Goal: Task Accomplishment & Management: Complete application form

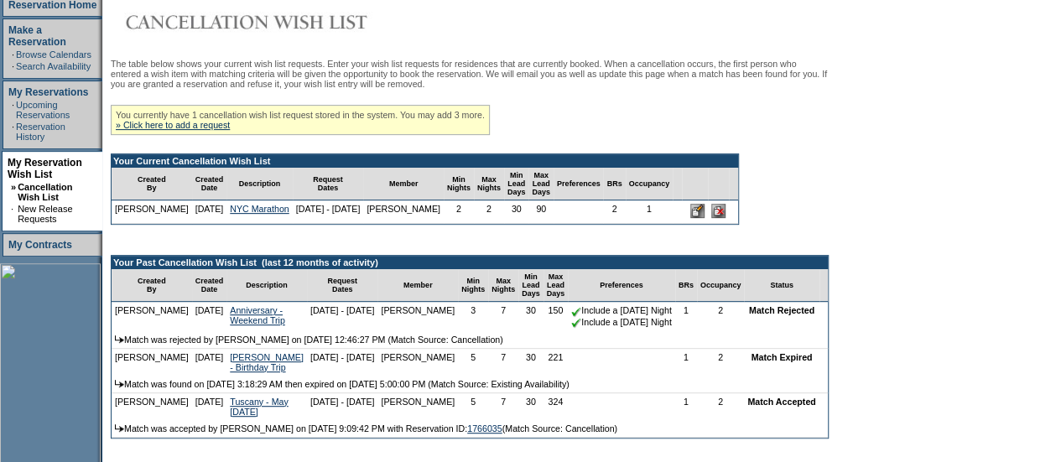
scroll to position [258, 0]
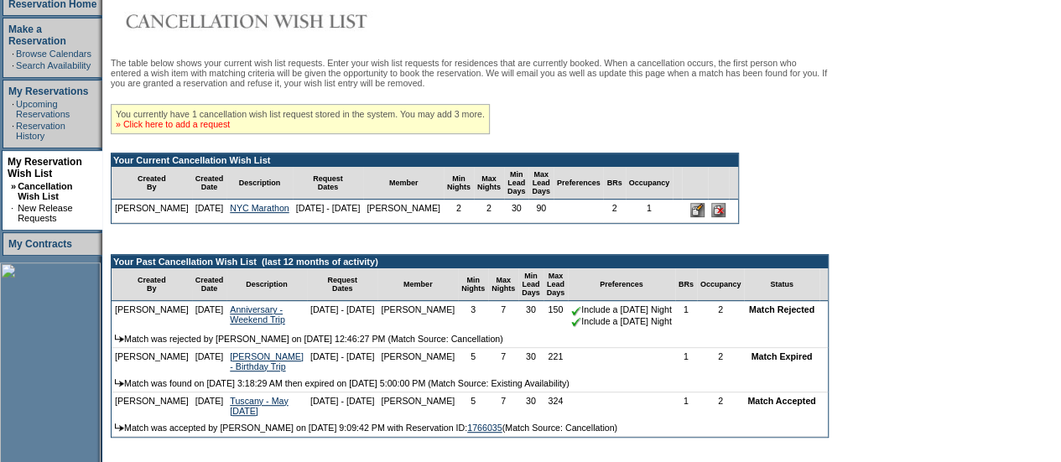
click at [200, 126] on link "» Click here to add a request" at bounding box center [173, 124] width 114 height 10
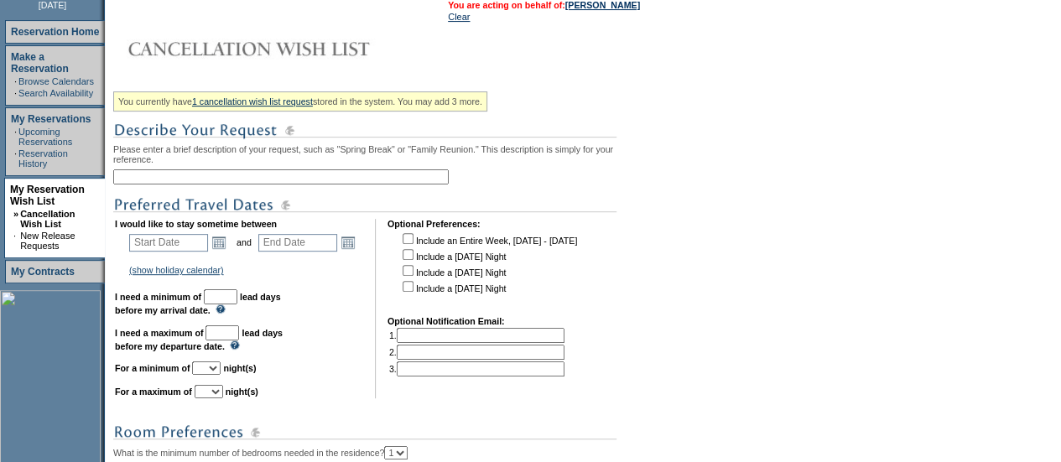
scroll to position [233, 0]
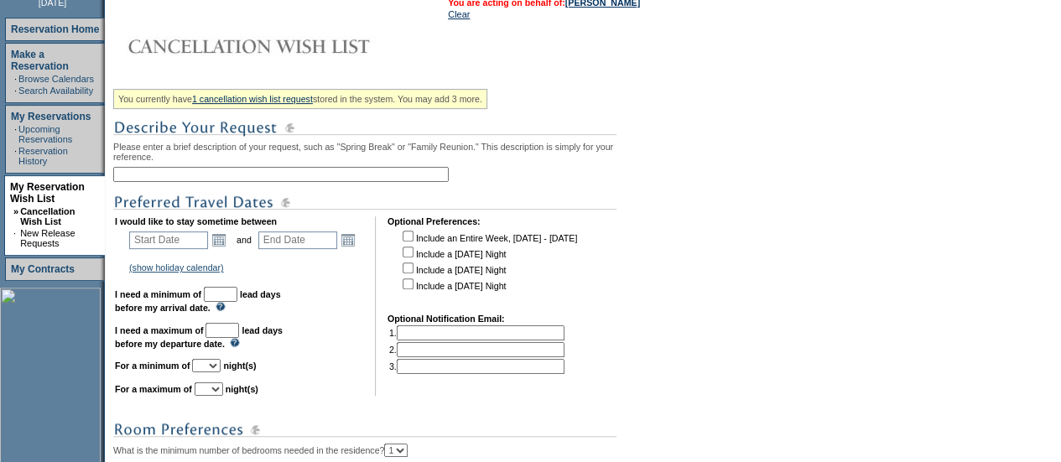
click at [183, 170] on input "text" at bounding box center [281, 174] width 336 height 15
type input "NYC Marathon"
click at [220, 249] on link "Open the calendar popup." at bounding box center [219, 240] width 18 height 18
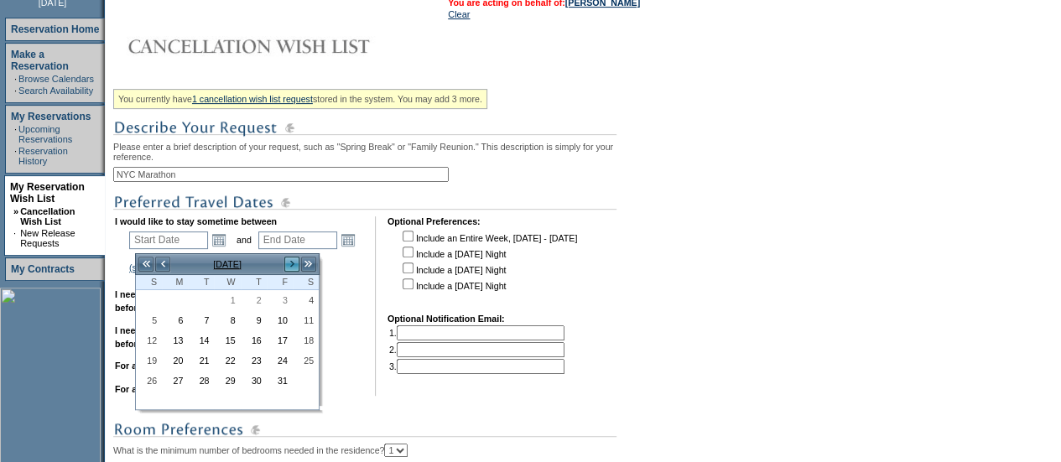
click at [293, 264] on link ">" at bounding box center [292, 264] width 17 height 17
click at [167, 264] on link "<" at bounding box center [162, 264] width 17 height 17
click at [277, 377] on link "31" at bounding box center [280, 381] width 24 height 18
type input "[DATE]"
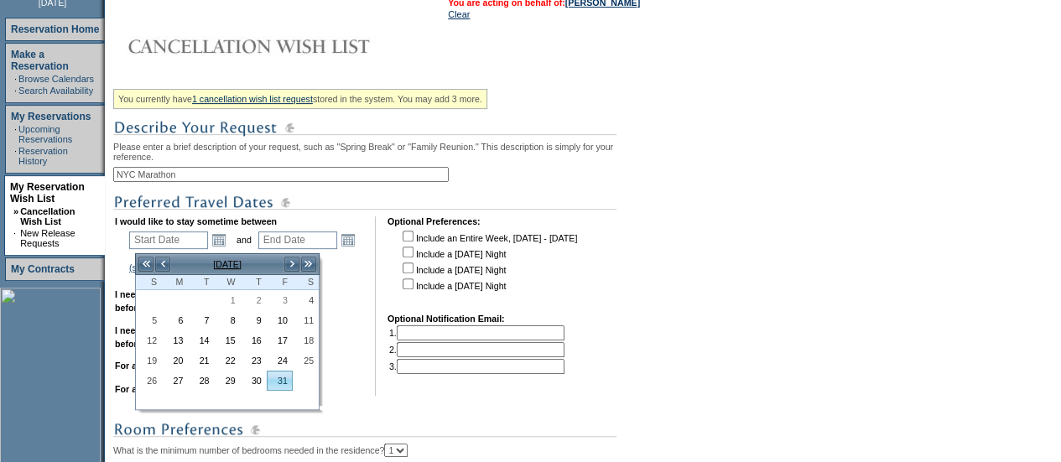
type input "[DATE]"
type input "32"
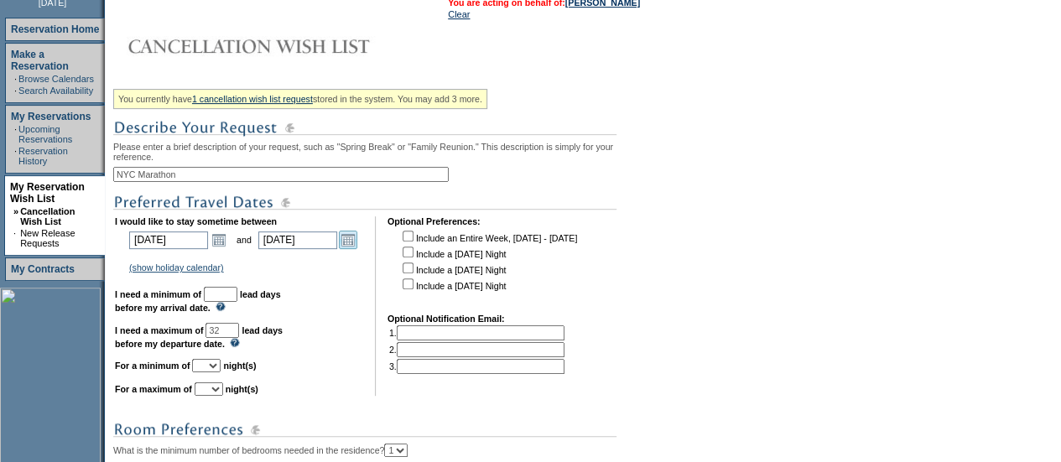
click at [356, 247] on link "Open the calendar popup." at bounding box center [348, 240] width 18 height 18
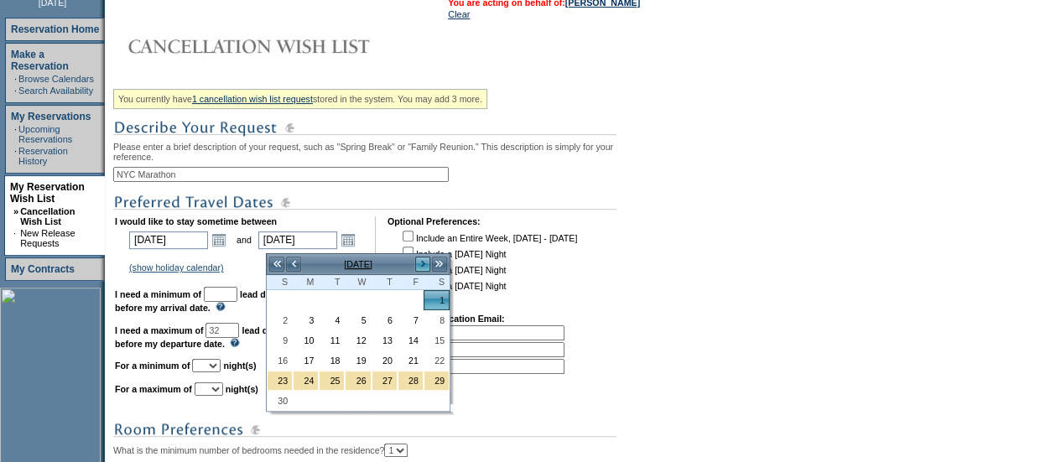
click at [419, 265] on link ">" at bounding box center [422, 264] width 17 height 17
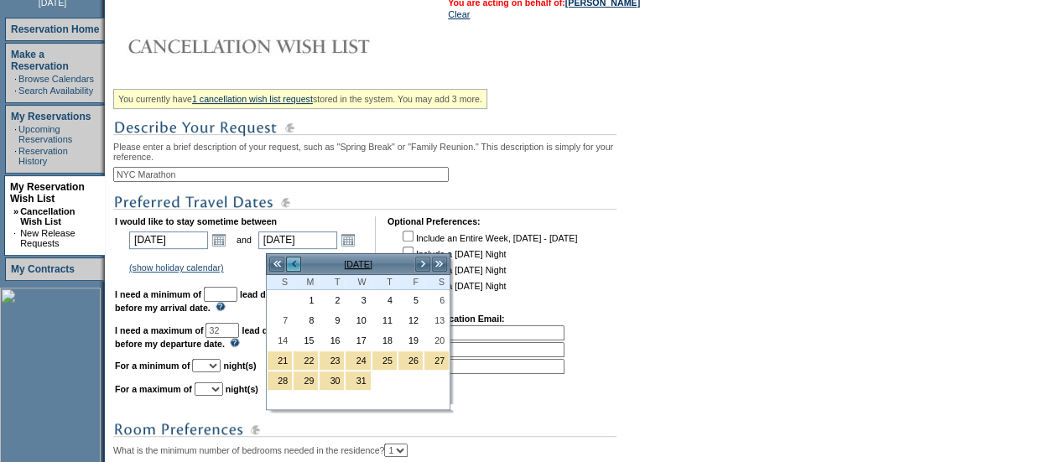
click at [294, 267] on link "<" at bounding box center [293, 264] width 17 height 17
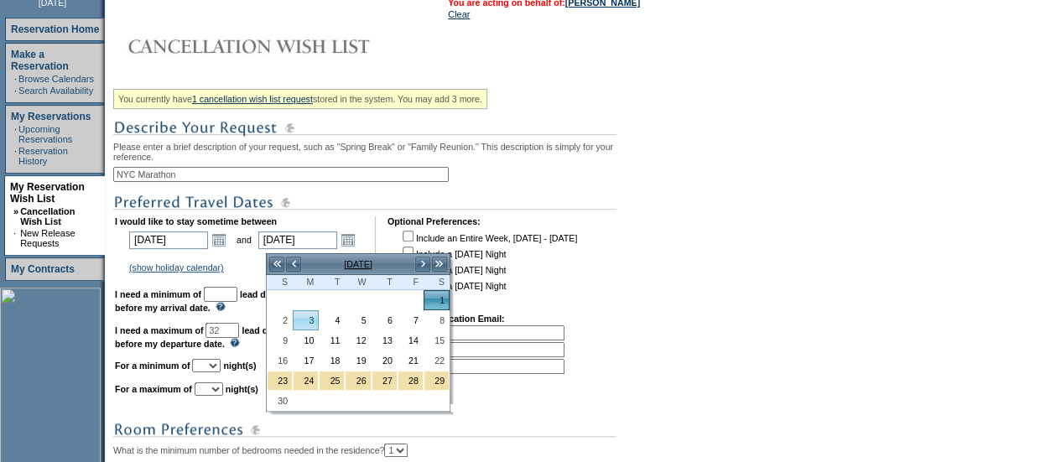
click at [309, 322] on link "3" at bounding box center [306, 320] width 24 height 18
type input "[DATE]"
type input "34"
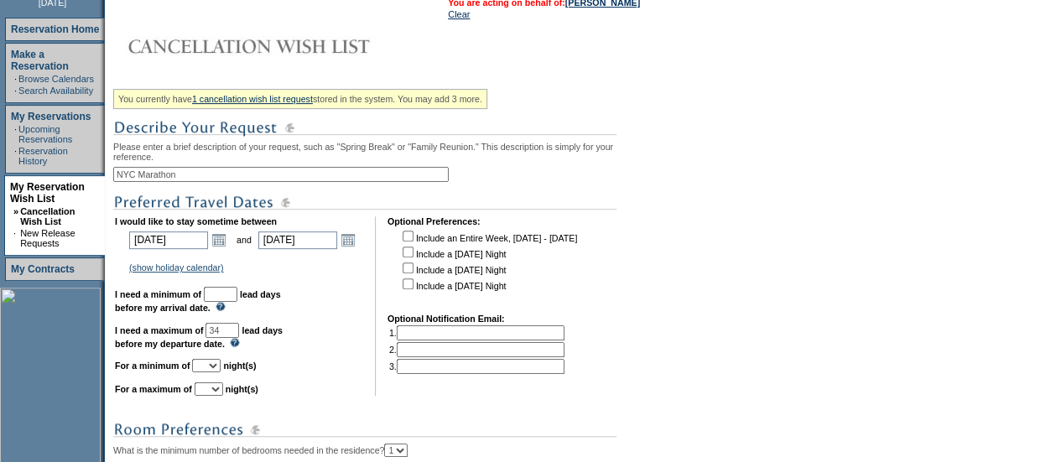
click at [237, 302] on input "text" at bounding box center [221, 294] width 34 height 15
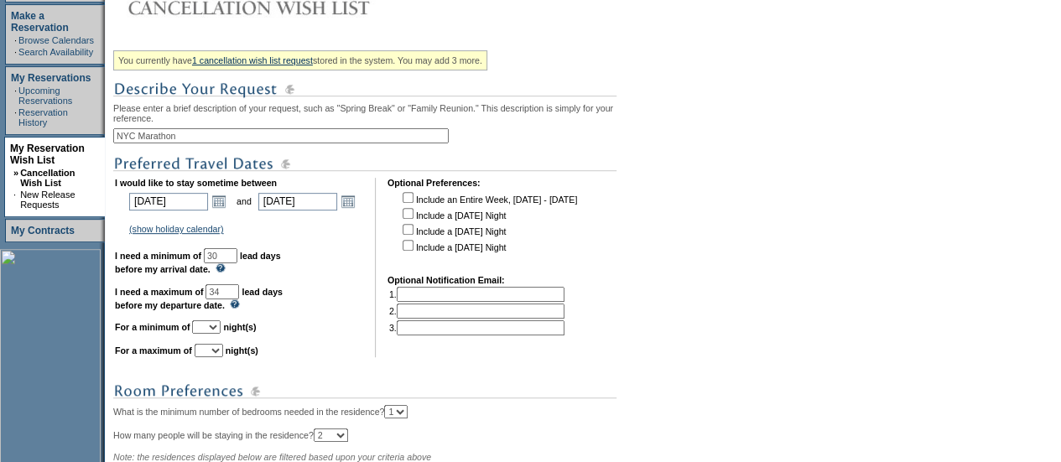
type input "30"
click at [221, 334] on select "1 2 3 4 5 6 7 8 9 10 11 12 13 14" at bounding box center [206, 326] width 29 height 13
select select "3"
click at [212, 329] on select "1 2 3 4 5 6 7 8 9 10 11 12 13 14" at bounding box center [206, 326] width 29 height 13
click at [220, 361] on table "I would like to stay sometime between [DATE] [DATE] Open the calendar popup. <<…" at bounding box center [346, 267] width 467 height 186
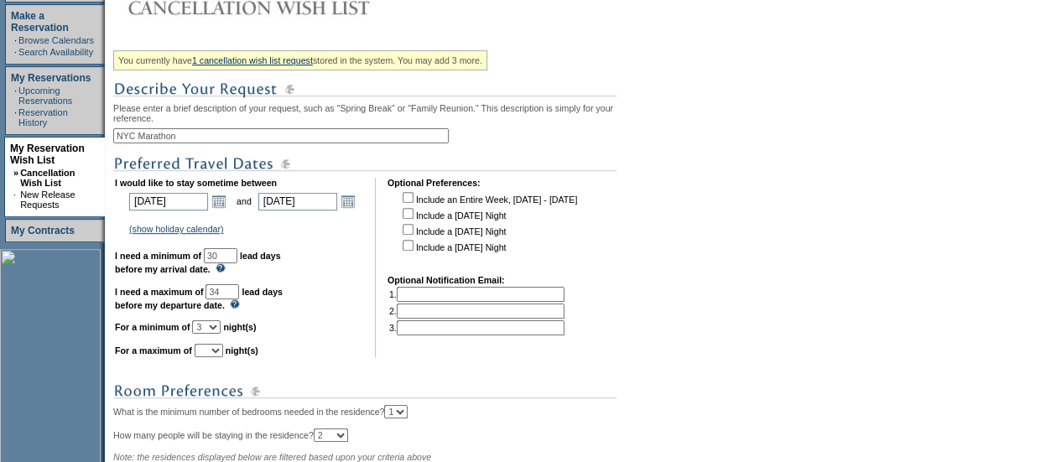
click at [221, 355] on select "1 2 3 4 5 6 7 8 9 10 11 12 13 14" at bounding box center [209, 350] width 29 height 13
select select "3"
click at [215, 352] on select "1 2 3 4 5 6 7 8 9 10 11 12 13 14" at bounding box center [209, 350] width 29 height 13
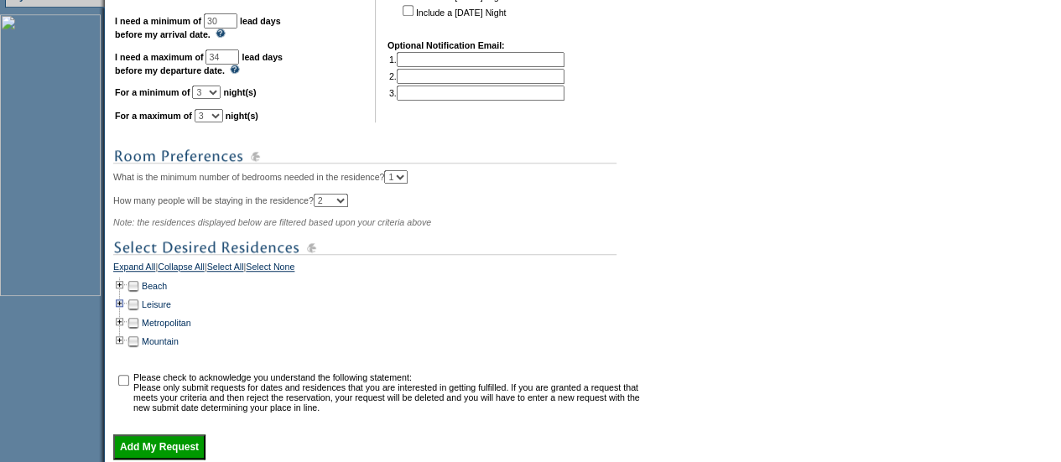
scroll to position [509, 0]
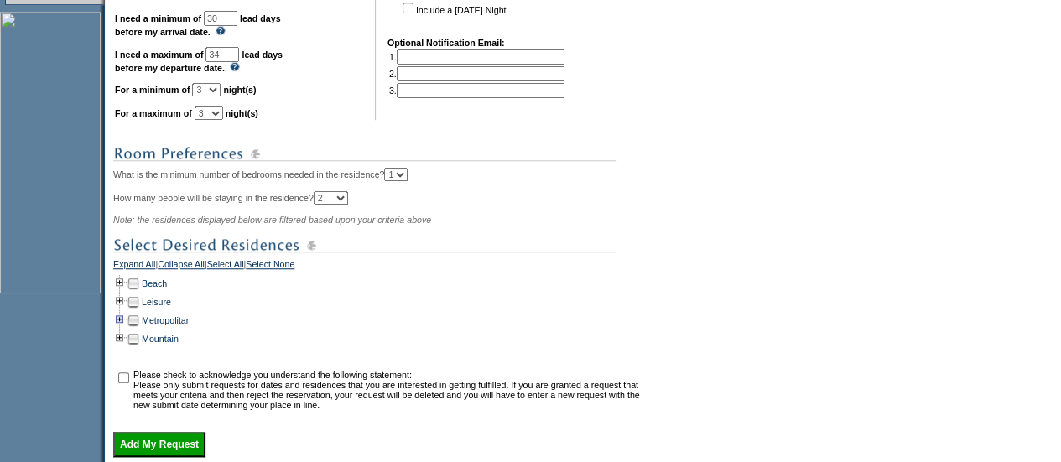
click at [124, 330] on td at bounding box center [119, 320] width 13 height 18
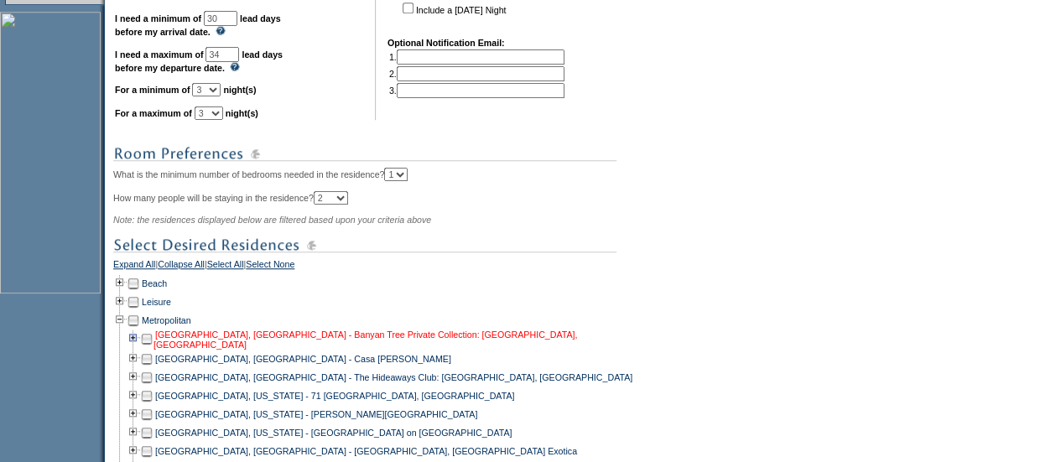
scroll to position [704, 0]
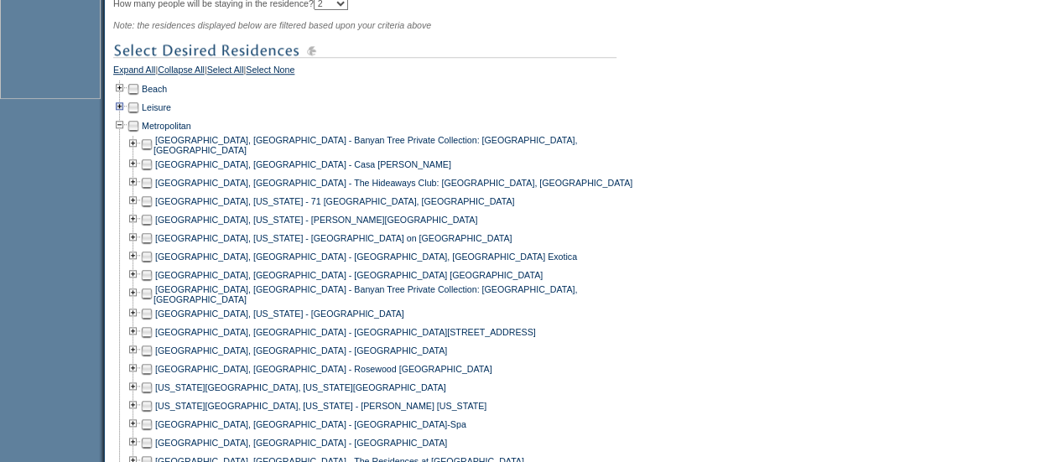
click at [127, 117] on td at bounding box center [119, 107] width 13 height 18
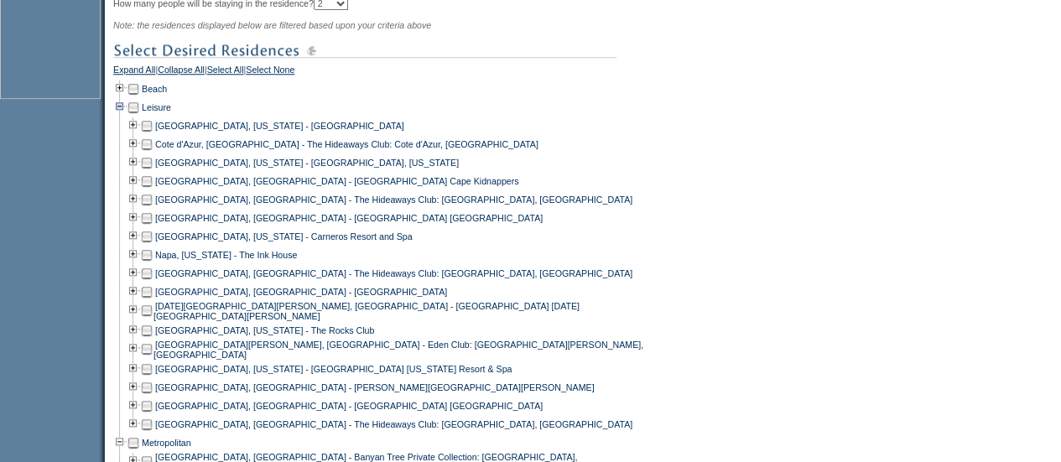
click at [126, 117] on td at bounding box center [119, 107] width 13 height 18
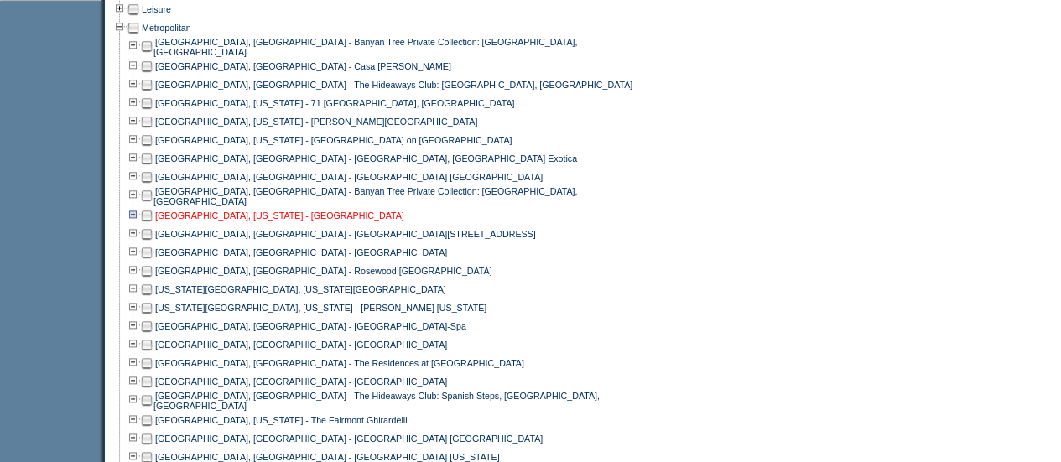
scroll to position [803, 0]
click at [154, 294] on td at bounding box center [146, 288] width 13 height 18
click at [154, 308] on td at bounding box center [146, 307] width 13 height 18
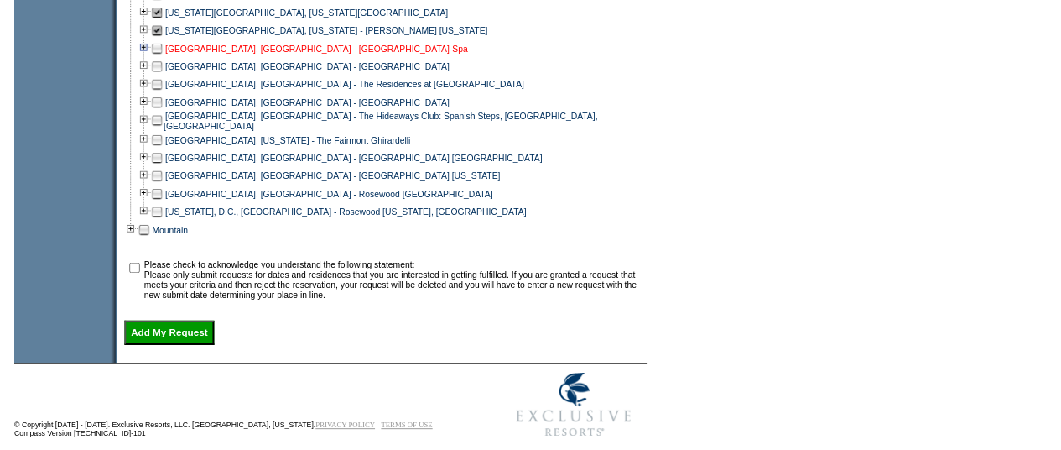
scroll to position [1107, 0]
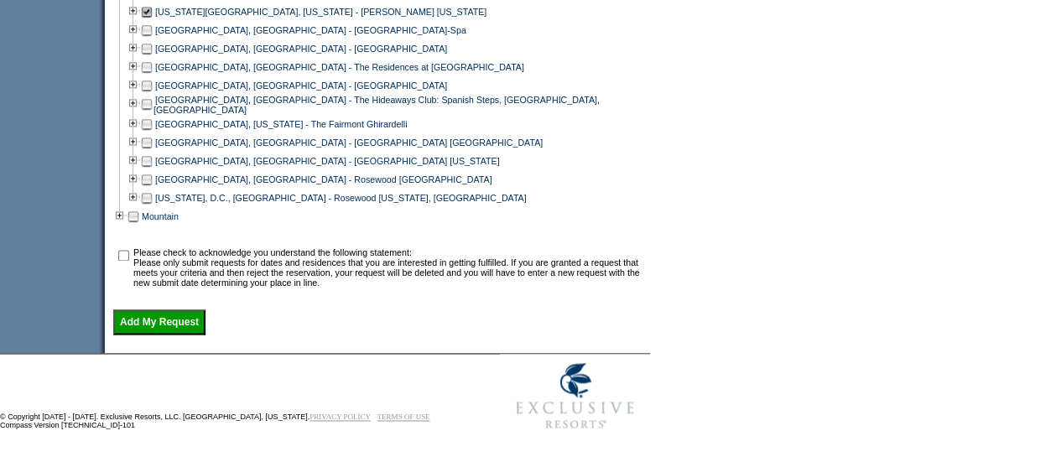
click at [129, 254] on input "checkbox" at bounding box center [123, 255] width 11 height 11
checkbox input "true"
click at [151, 320] on input "Add My Request" at bounding box center [159, 322] width 92 height 25
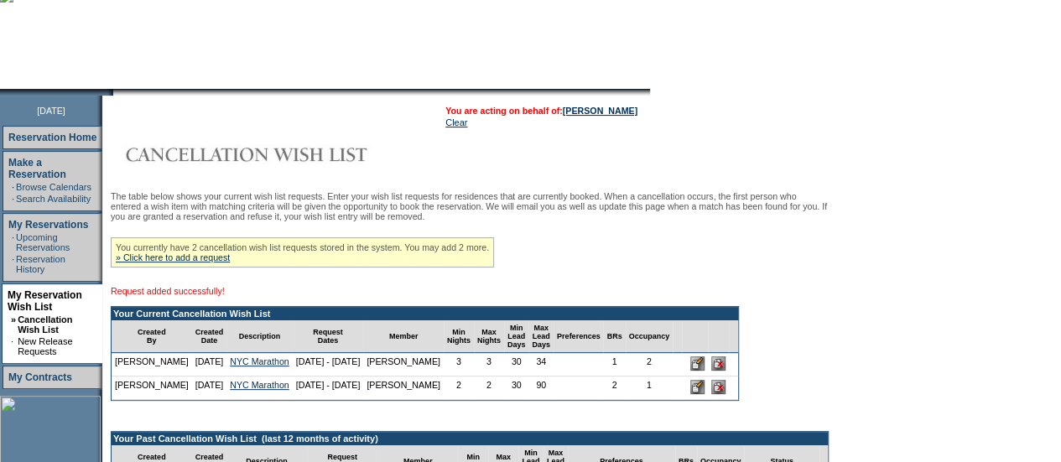
scroll to position [40, 0]
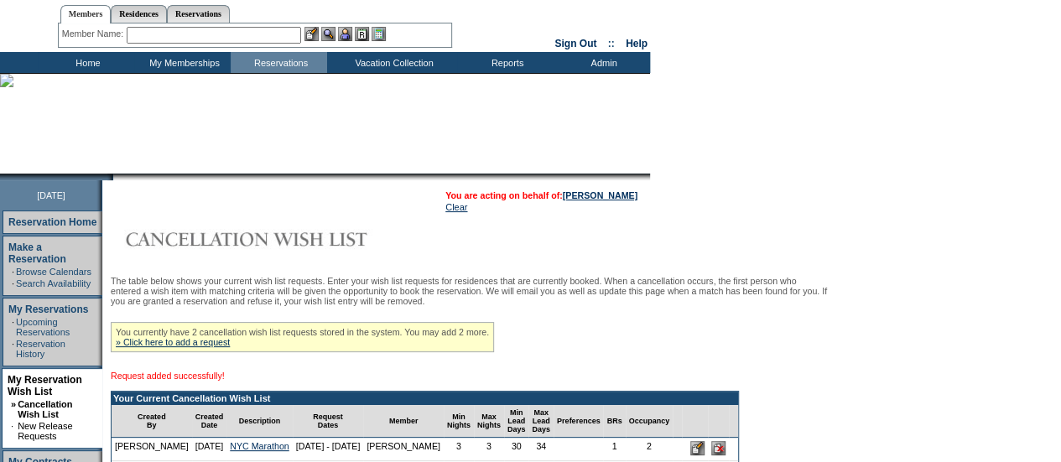
click at [84, 65] on td "Home" at bounding box center [86, 62] width 96 height 21
